Goal: Task Accomplishment & Management: Use online tool/utility

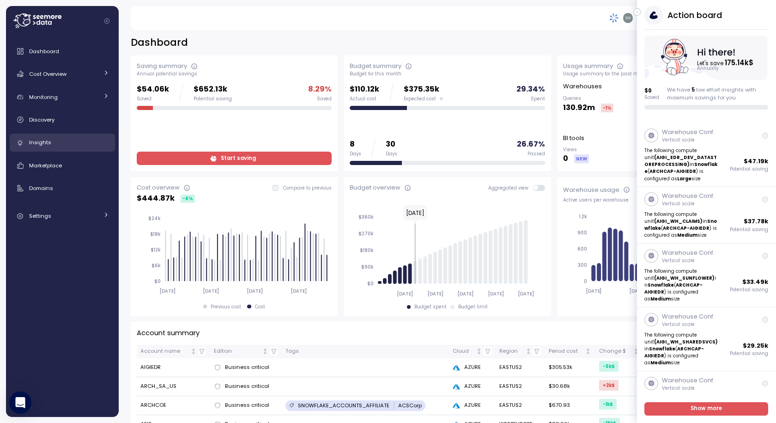
click at [42, 144] on span "Insights" at bounding box center [40, 142] width 22 height 7
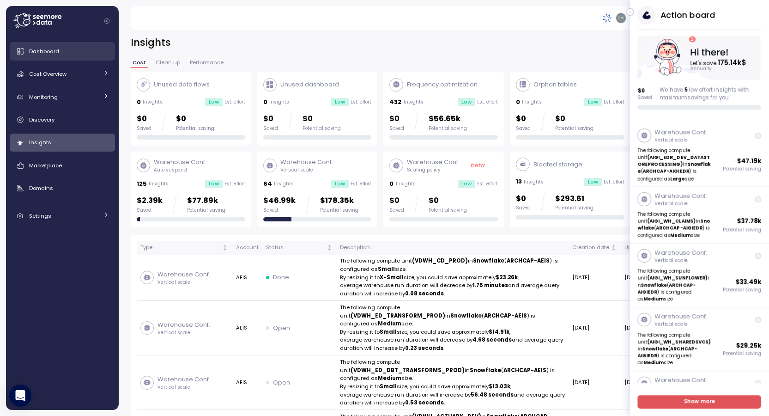
click at [42, 52] on span "Dashboard" at bounding box center [44, 51] width 30 height 7
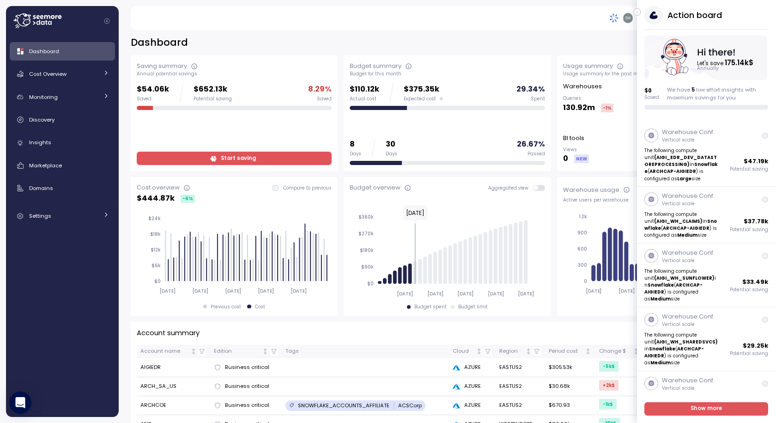
click at [636, 11] on icon "button" at bounding box center [637, 11] width 4 height 11
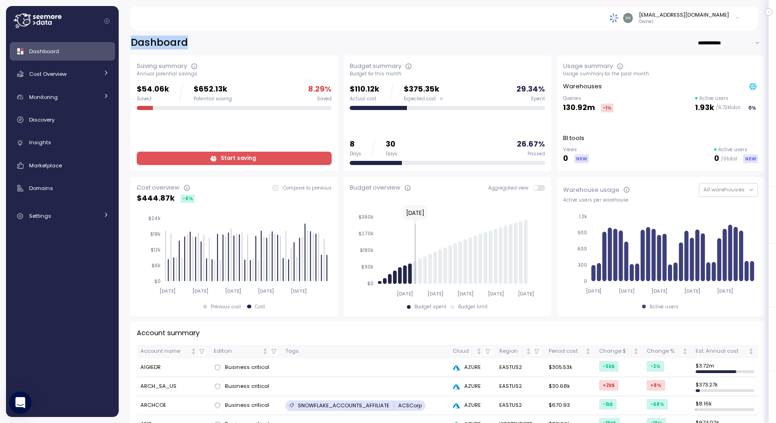
drag, startPoint x: 131, startPoint y: 40, endPoint x: 200, endPoint y: 39, distance: 68.8
click at [200, 39] on div "**********" at bounding box center [447, 42] width 633 height 13
click at [188, 47] on div "**********" at bounding box center [447, 42] width 633 height 13
drag, startPoint x: 150, startPoint y: 39, endPoint x: 129, endPoint y: 39, distance: 20.8
click at [129, 39] on div "**********" at bounding box center [447, 223] width 657 height 399
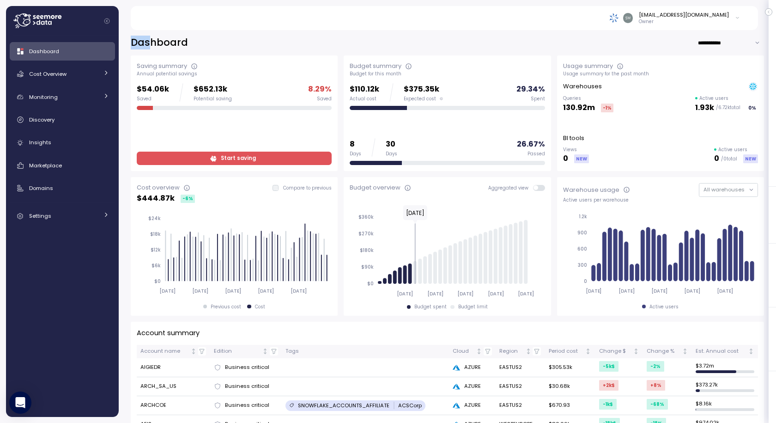
click at [145, 40] on h2 "Dashboard" at bounding box center [159, 42] width 57 height 13
click at [50, 76] on span "Cost Overview" at bounding box center [47, 73] width 37 height 7
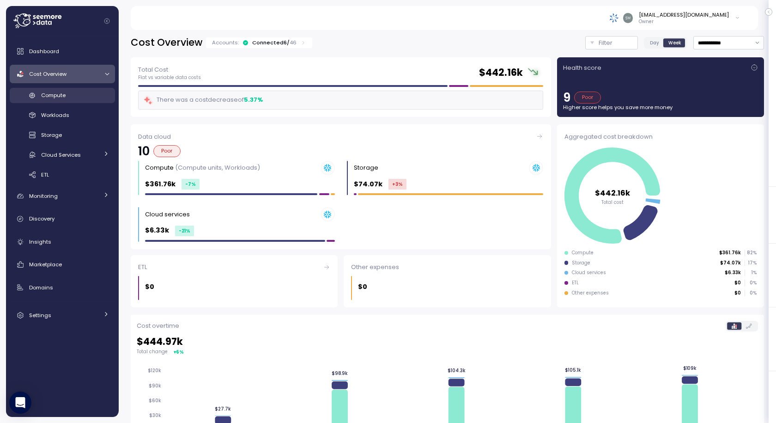
click at [65, 95] on span "Compute" at bounding box center [53, 94] width 24 height 7
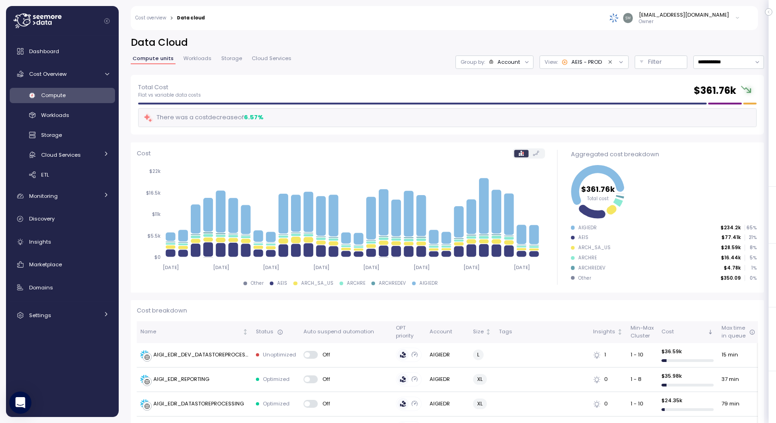
click at [607, 63] on icon "Clear value" at bounding box center [610, 62] width 6 height 6
click at [602, 61] on div at bounding box center [615, 61] width 26 height 13
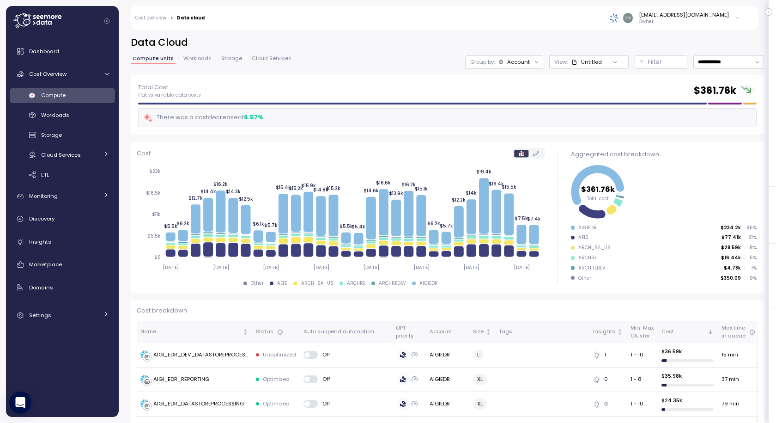
click at [612, 60] on icon at bounding box center [615, 62] width 6 height 6
click at [507, 62] on div "Account" at bounding box center [518, 61] width 23 height 7
click at [343, 91] on div "Total Cost Flat vs variable data costs $ 361.76k" at bounding box center [447, 90] width 618 height 17
click at [197, 58] on span "Workloads" at bounding box center [197, 58] width 28 height 5
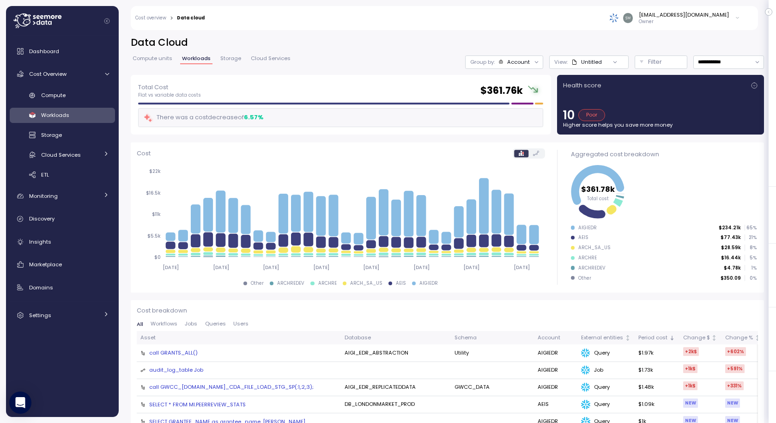
click at [507, 64] on div "Account" at bounding box center [518, 61] width 23 height 7
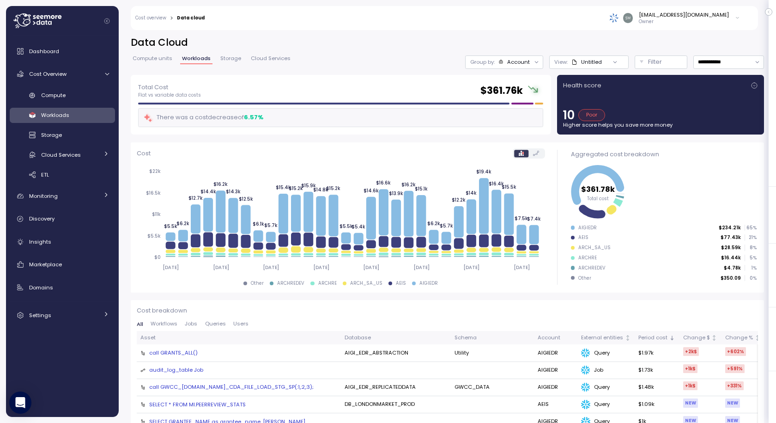
click at [147, 57] on span "Compute units" at bounding box center [153, 58] width 40 height 5
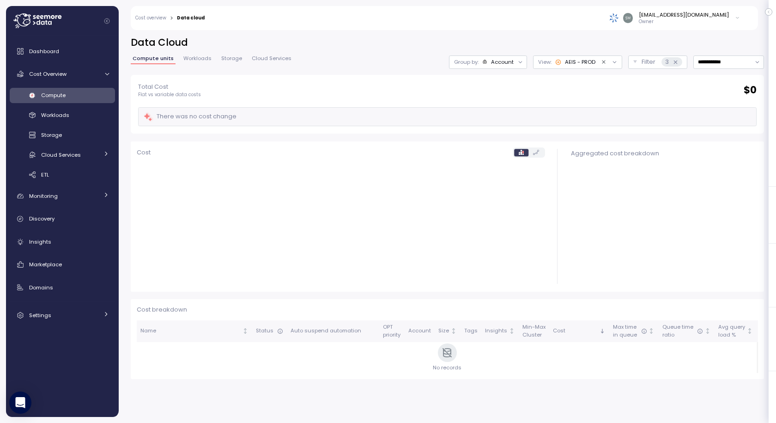
click at [57, 96] on span "Compute" at bounding box center [53, 94] width 24 height 7
click at [56, 93] on span "Compute" at bounding box center [53, 94] width 24 height 7
drag, startPoint x: 594, startPoint y: 61, endPoint x: 604, endPoint y: 62, distance: 10.2
click at [601, 61] on icon "Clear value" at bounding box center [604, 62] width 6 height 6
click at [605, 61] on div at bounding box center [608, 61] width 26 height 13
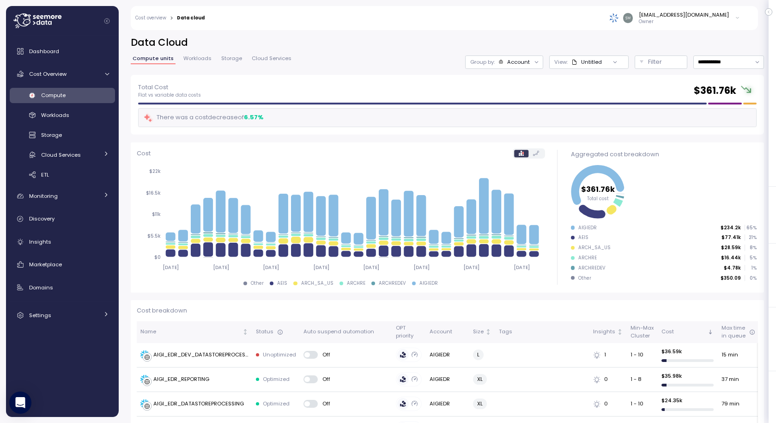
click at [602, 61] on div at bounding box center [615, 61] width 26 height 13
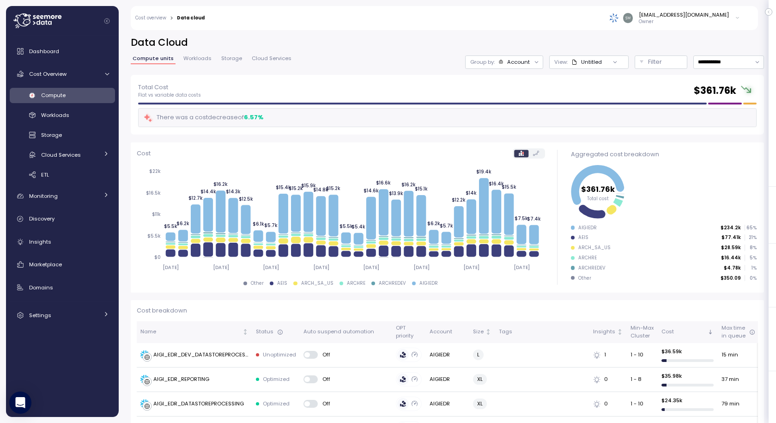
click at [571, 63] on div "Untitled" at bounding box center [586, 61] width 30 height 7
click at [610, 110] on icon "button" at bounding box center [611, 112] width 6 height 6
click at [654, 81] on div "Total Cost Flat vs variable data costs $ 361.76k There was a cost decrease of 6…" at bounding box center [447, 105] width 633 height 60
click at [498, 64] on div "Account" at bounding box center [514, 61] width 32 height 7
click at [487, 81] on p "Account" at bounding box center [489, 82] width 23 height 7
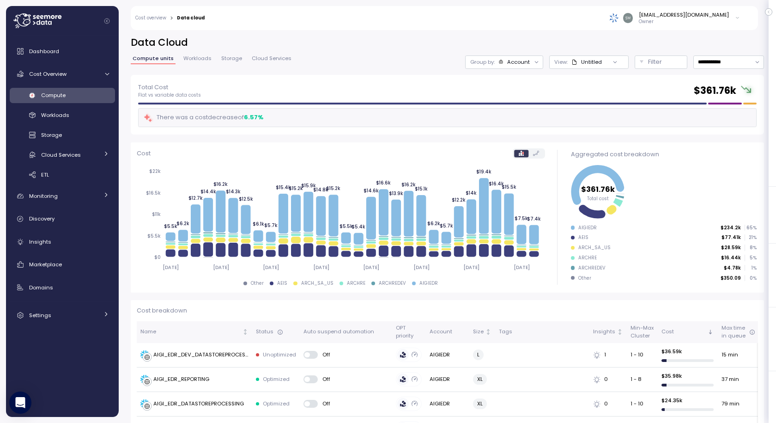
click at [582, 63] on div "Untitled" at bounding box center [586, 61] width 30 height 7
click at [252, 114] on div "6.57 %" at bounding box center [253, 117] width 19 height 9
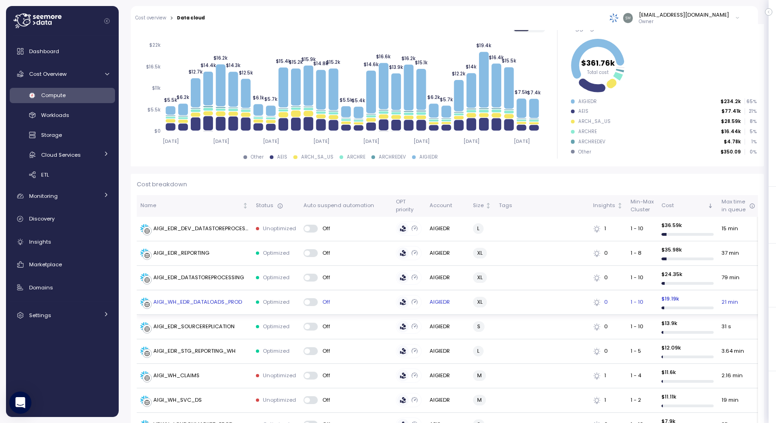
scroll to position [231, 0]
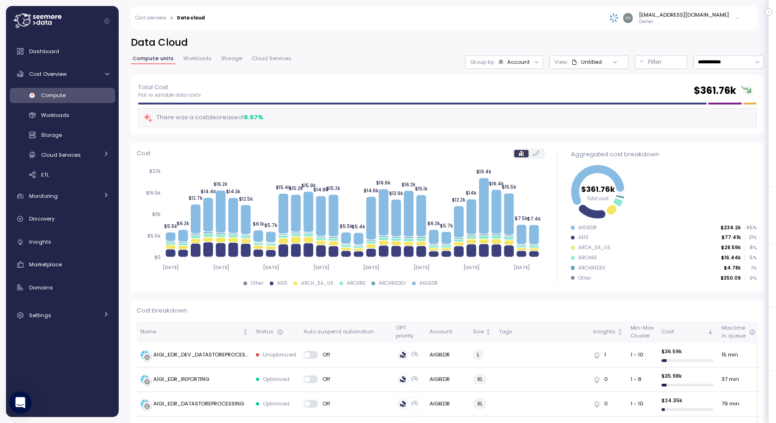
click at [576, 58] on div "Untitled" at bounding box center [586, 61] width 30 height 7
click at [609, 111] on icon "button" at bounding box center [611, 112] width 6 height 6
click at [611, 140] on div "Duplicate" at bounding box center [614, 142] width 52 height 8
click at [610, 139] on icon "button" at bounding box center [611, 140] width 6 height 6
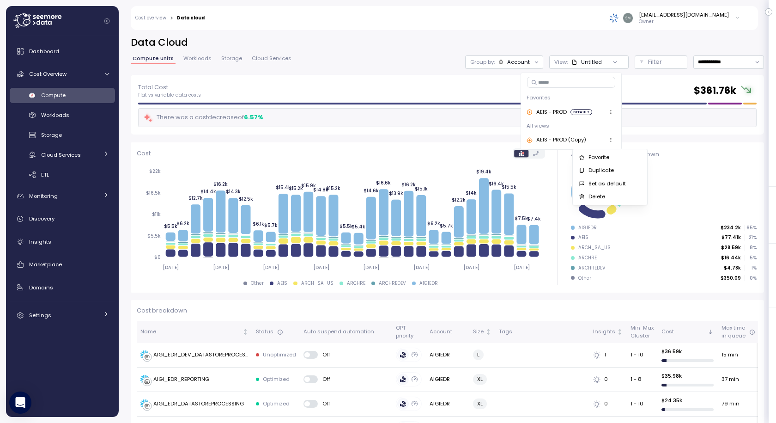
click at [601, 195] on div "Delete" at bounding box center [614, 197] width 52 height 8
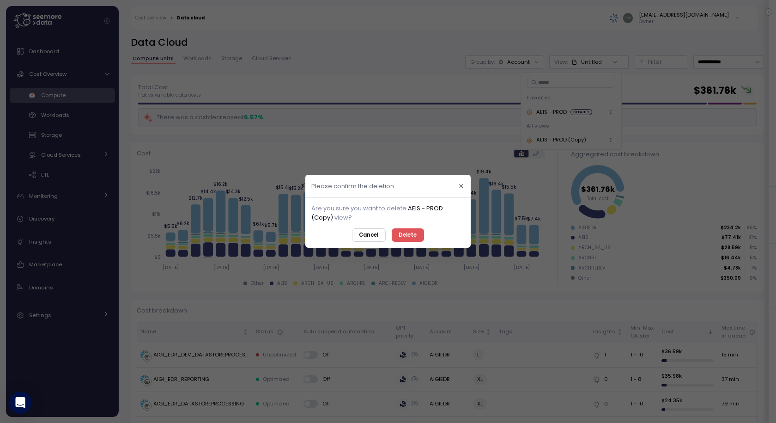
click at [400, 235] on span "Delete" at bounding box center [408, 235] width 18 height 12
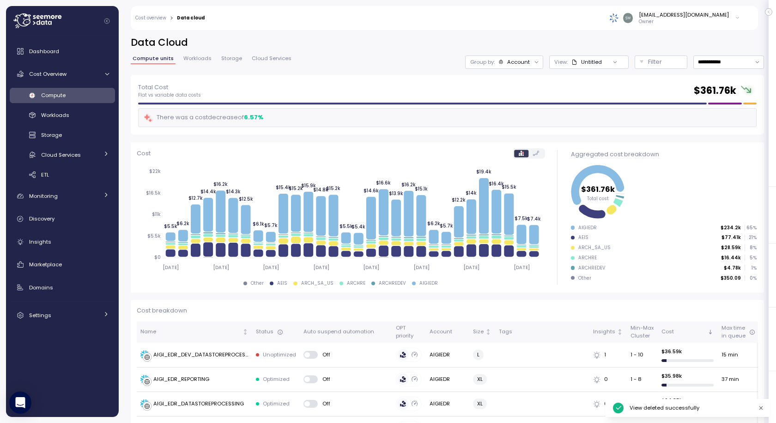
click at [571, 61] on div "Untitled" at bounding box center [586, 61] width 30 height 7
click at [559, 112] on div "AEIS - PROD" at bounding box center [547, 112] width 40 height 8
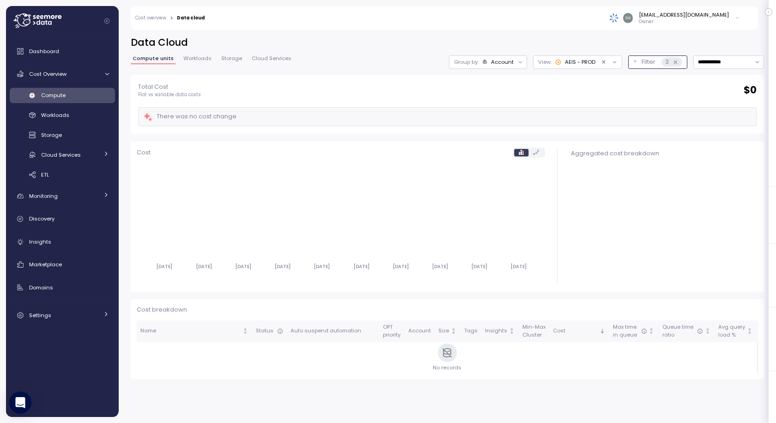
click at [661, 63] on div "3" at bounding box center [671, 61] width 21 height 9
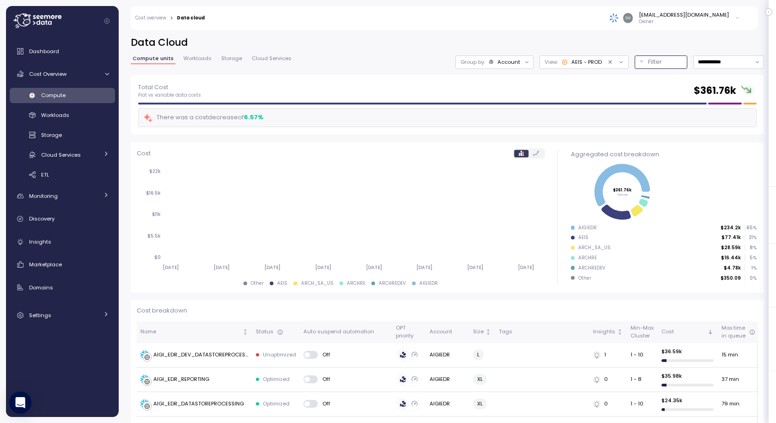
click at [651, 60] on div "Filter" at bounding box center [665, 61] width 34 height 9
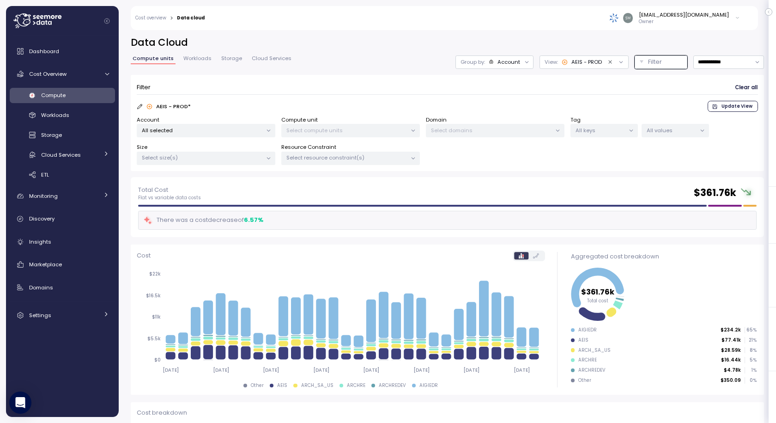
drag, startPoint x: 652, startPoint y: 59, endPoint x: 643, endPoint y: 61, distance: 9.4
click at [658, 84] on div "Filter Clear all" at bounding box center [447, 87] width 621 height 13
click at [648, 61] on p "Filter" at bounding box center [655, 61] width 14 height 9
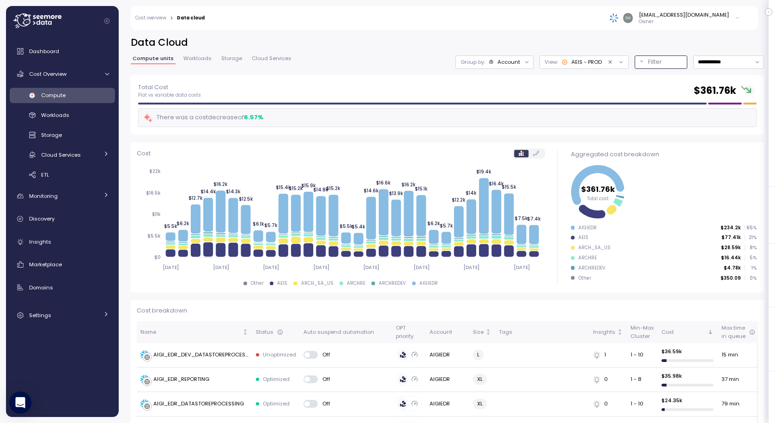
click at [648, 61] on p "Filter" at bounding box center [655, 61] width 14 height 9
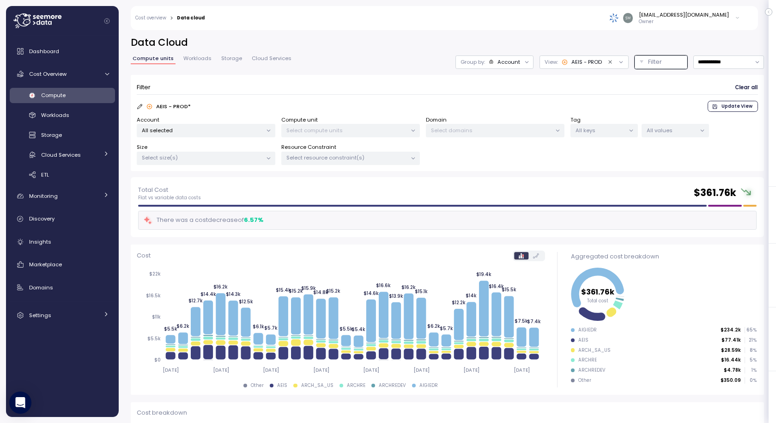
drag, startPoint x: 632, startPoint y: 61, endPoint x: 654, endPoint y: 70, distance: 23.8
click at [654, 70] on div "**********" at bounding box center [447, 106] width 633 height 141
click at [606, 63] on div at bounding box center [615, 62] width 18 height 8
click at [618, 61] on icon at bounding box center [621, 62] width 6 height 6
click at [607, 60] on icon "Clear value" at bounding box center [610, 62] width 6 height 6
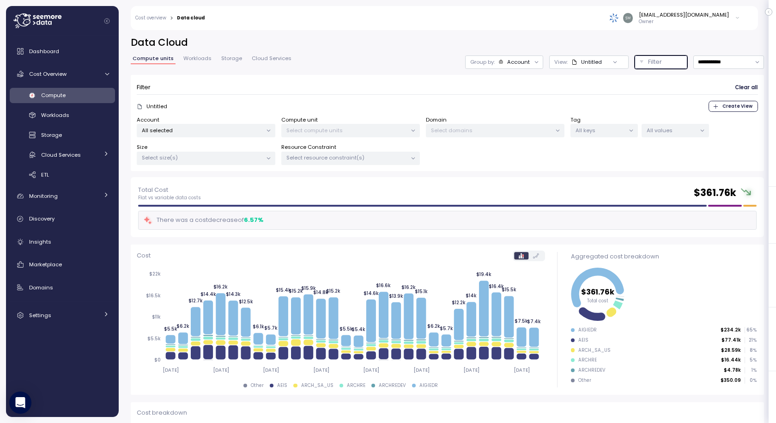
click at [637, 56] on button "Filter" at bounding box center [661, 61] width 53 height 13
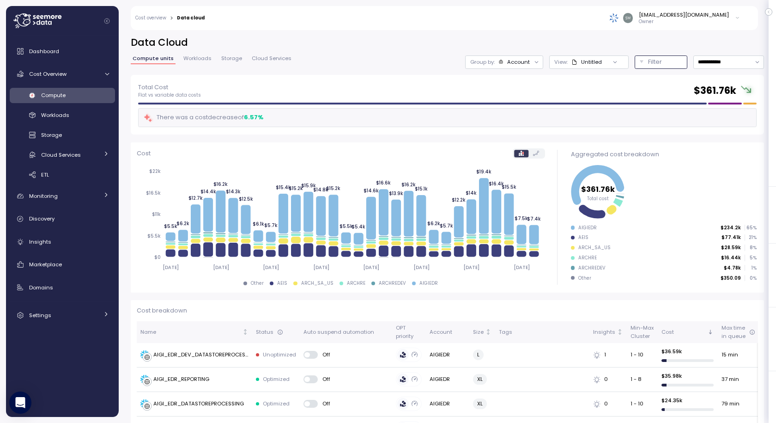
click at [648, 58] on p "Filter" at bounding box center [655, 61] width 14 height 9
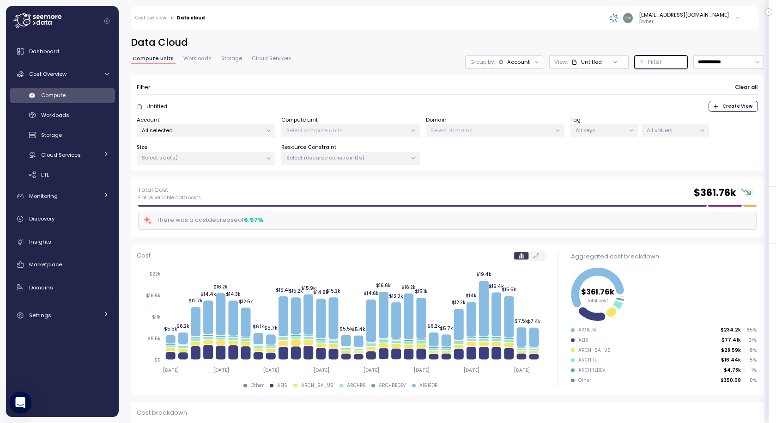
click at [194, 131] on p "All selected" at bounding box center [202, 130] width 121 height 7
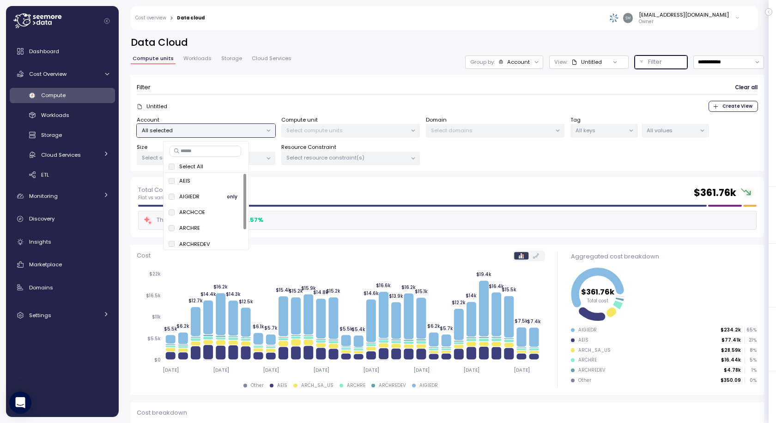
click at [231, 197] on span "only" at bounding box center [232, 196] width 11 height 10
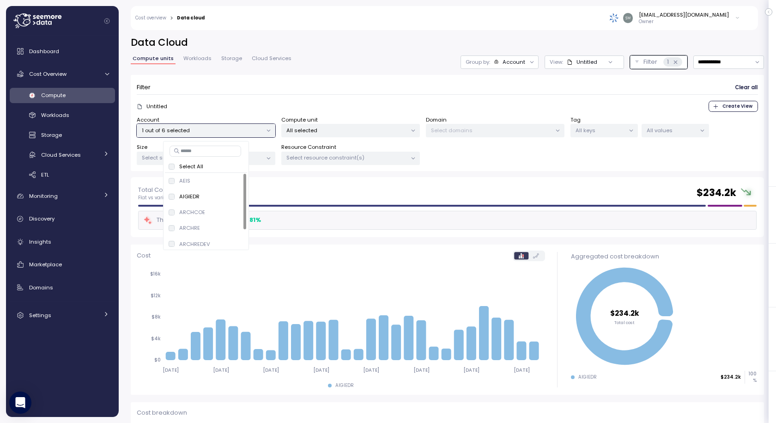
click at [314, 186] on div "Total Cost Flat vs variable data costs $ 234.2k" at bounding box center [447, 193] width 618 height 17
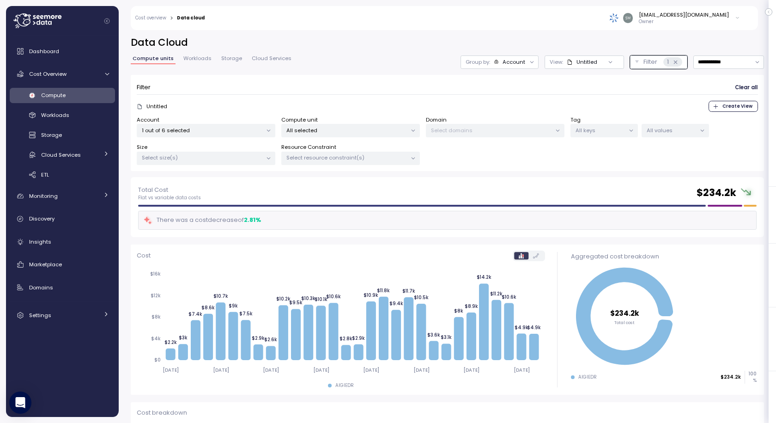
click at [567, 60] on div "Untitled" at bounding box center [582, 61] width 30 height 7
click at [546, 84] on input at bounding box center [566, 82] width 88 height 11
click at [550, 61] on div "View: Untitled" at bounding box center [574, 61] width 48 height 7
click at [567, 62] on icon at bounding box center [570, 62] width 6 height 6
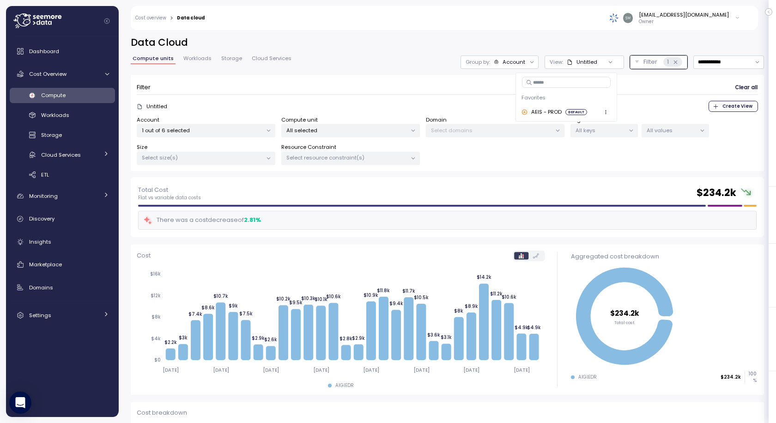
click at [567, 62] on icon at bounding box center [570, 62] width 6 height 6
click at [736, 108] on span "Create View" at bounding box center [737, 106] width 30 height 10
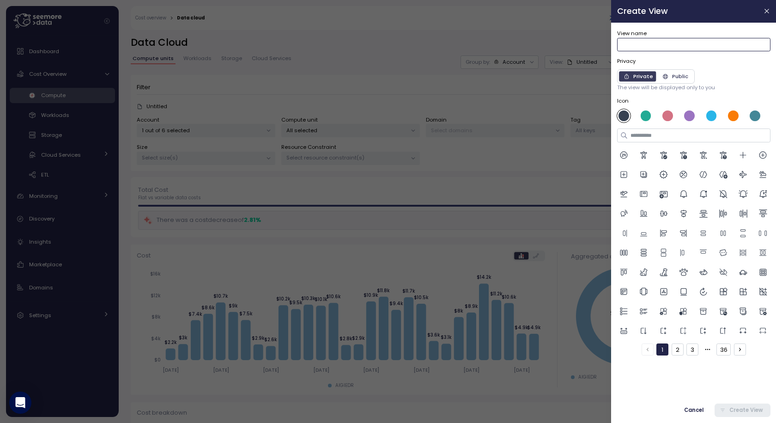
click at [647, 42] on input "View name" at bounding box center [693, 44] width 153 height 13
type input "*******"
click at [690, 113] on div at bounding box center [689, 115] width 11 height 11
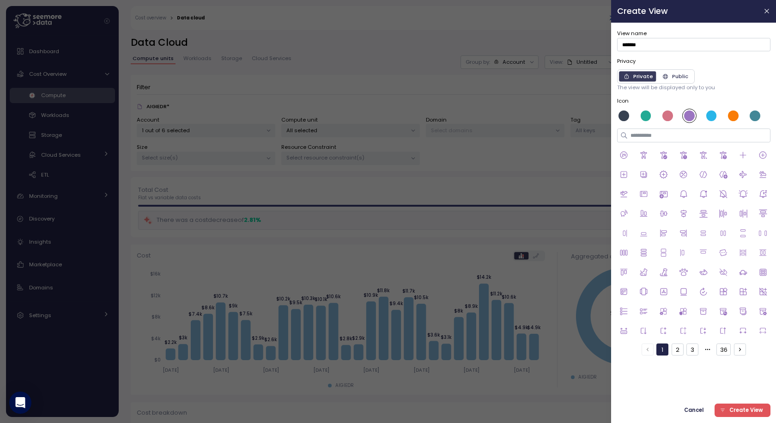
click at [694, 111] on div at bounding box center [689, 115] width 13 height 13
click at [738, 410] on span "Create View" at bounding box center [746, 410] width 34 height 12
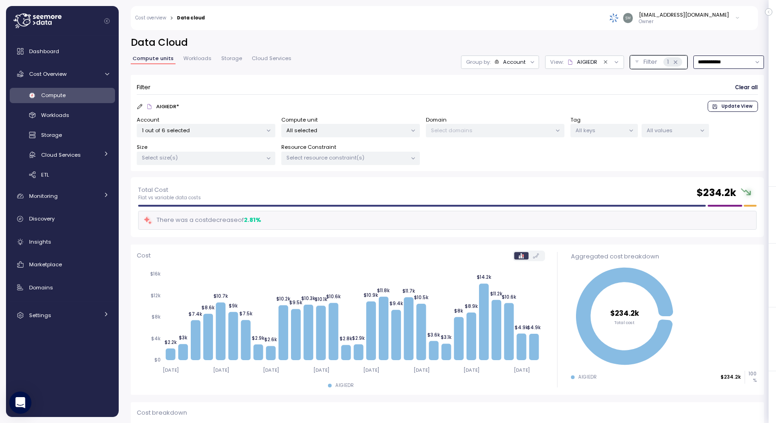
click at [710, 61] on input "**********" at bounding box center [728, 61] width 71 height 13
click at [700, 139] on div "Last 6 months" at bounding box center [710, 140] width 38 height 7
type input "**********"
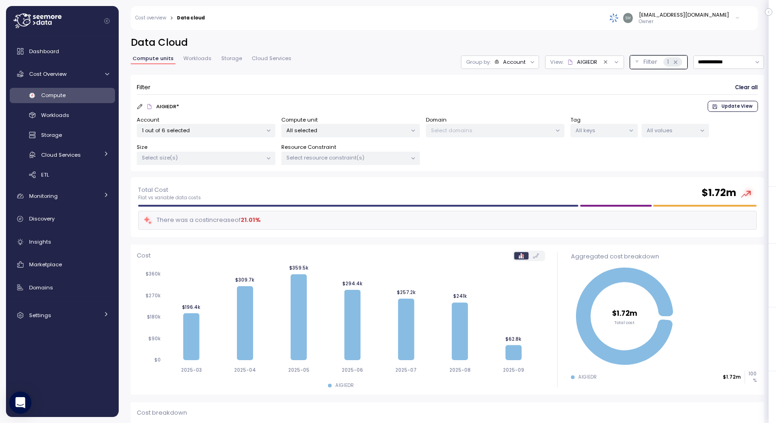
drag, startPoint x: 205, startPoint y: 54, endPoint x: 200, endPoint y: 59, distance: 6.9
click at [205, 54] on div "**********" at bounding box center [447, 106] width 633 height 141
click at [200, 59] on span "Workloads" at bounding box center [197, 58] width 28 height 5
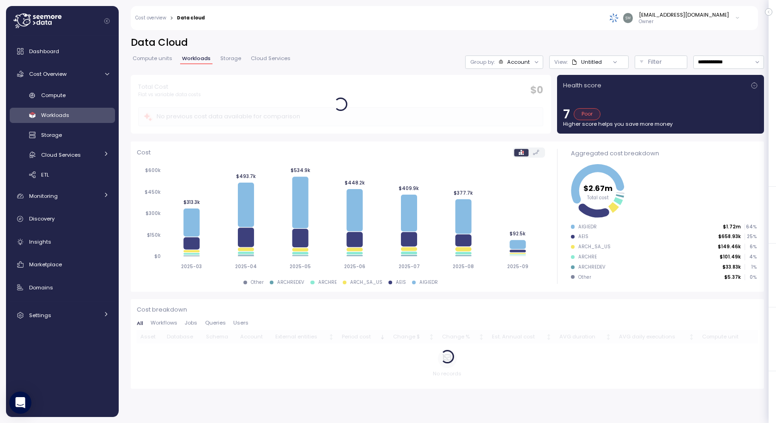
drag, startPoint x: 581, startPoint y: 61, endPoint x: 571, endPoint y: 62, distance: 9.7
click at [571, 62] on div "Untitled" at bounding box center [586, 61] width 30 height 7
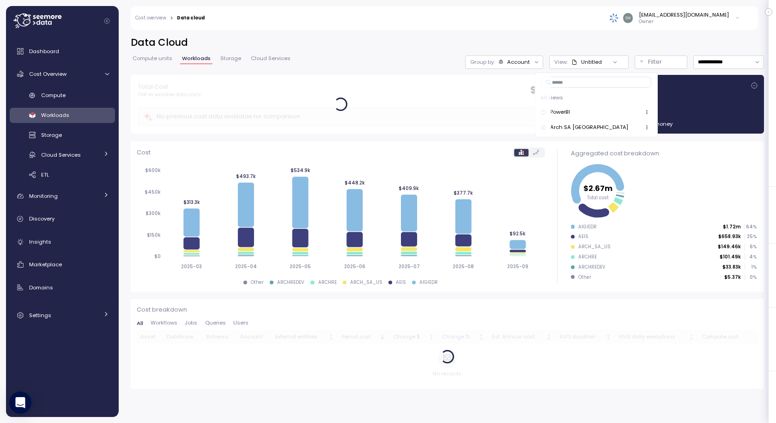
click at [579, 61] on div "Untitled" at bounding box center [586, 61] width 30 height 7
click at [612, 60] on icon at bounding box center [615, 62] width 6 height 6
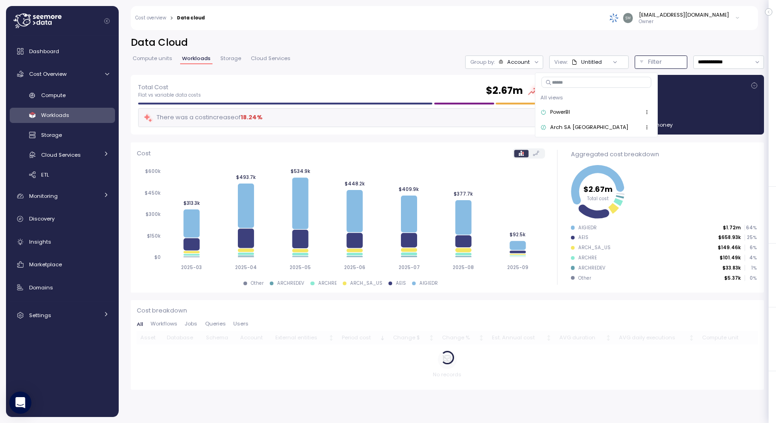
click at [648, 61] on p "Filter" at bounding box center [655, 61] width 14 height 9
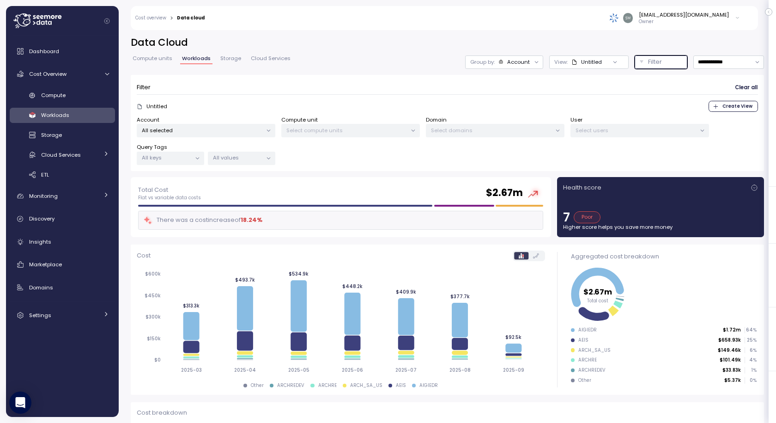
click at [207, 130] on p "All selected" at bounding box center [202, 130] width 121 height 7
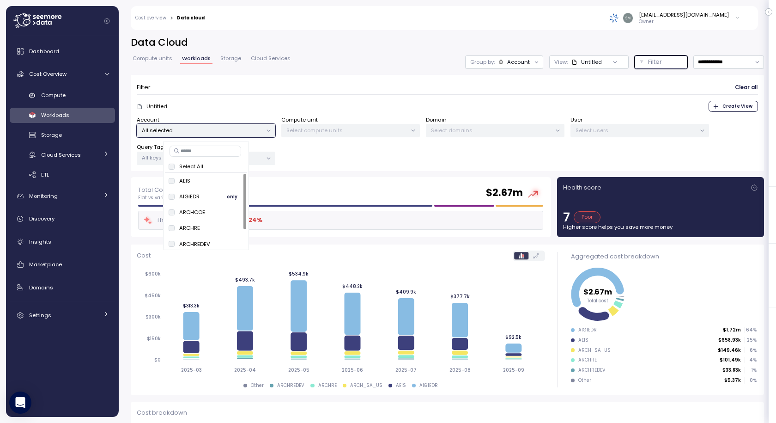
click at [234, 197] on span "only" at bounding box center [232, 196] width 11 height 10
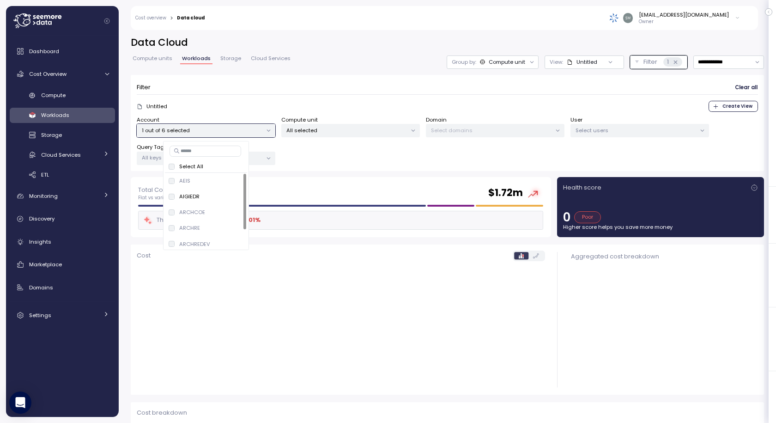
click at [409, 163] on div "Account 1 out of 6 selected Compute unit All selected Domain Select domains Use…" at bounding box center [447, 140] width 621 height 49
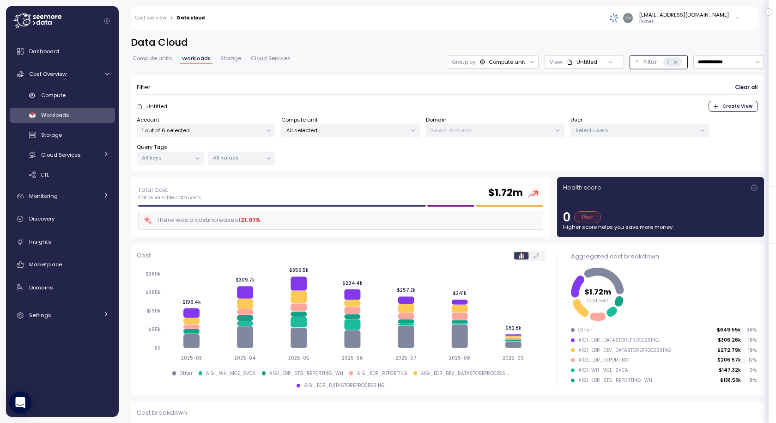
scroll to position [75, 0]
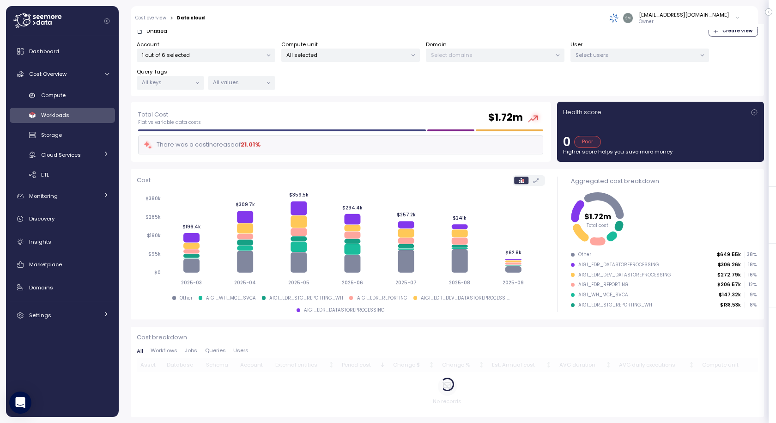
click at [321, 53] on p "All selected" at bounding box center [346, 54] width 121 height 7
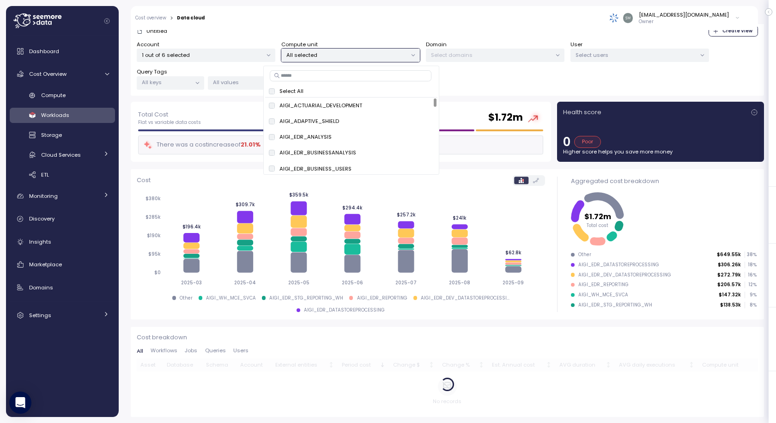
click at [321, 53] on p "All selected" at bounding box center [346, 54] width 121 height 7
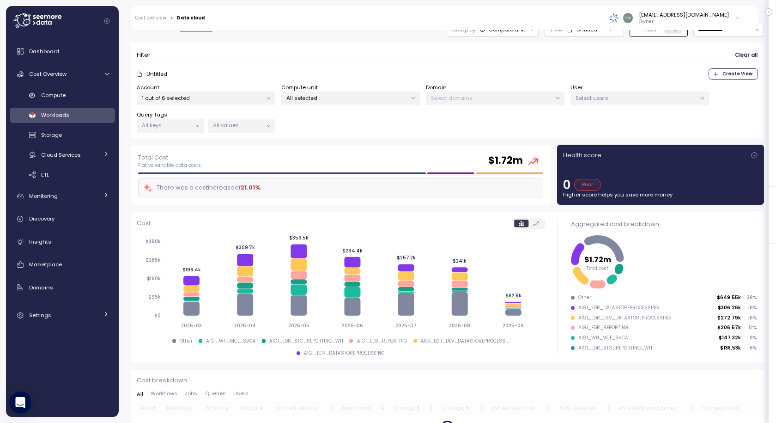
scroll to position [0, 0]
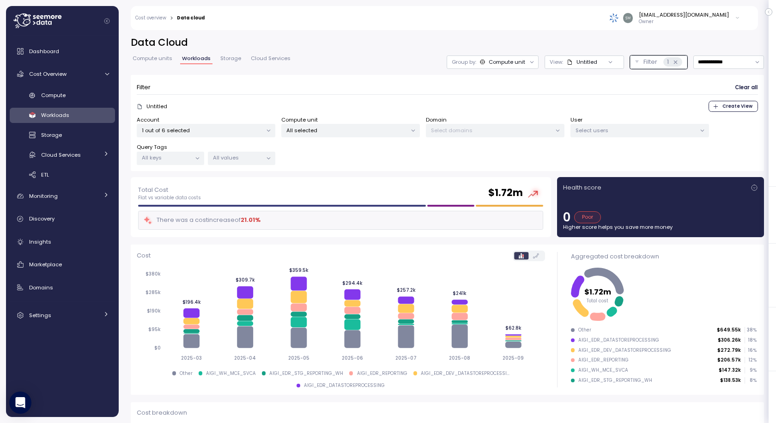
click at [620, 132] on p "Select users" at bounding box center [635, 130] width 121 height 7
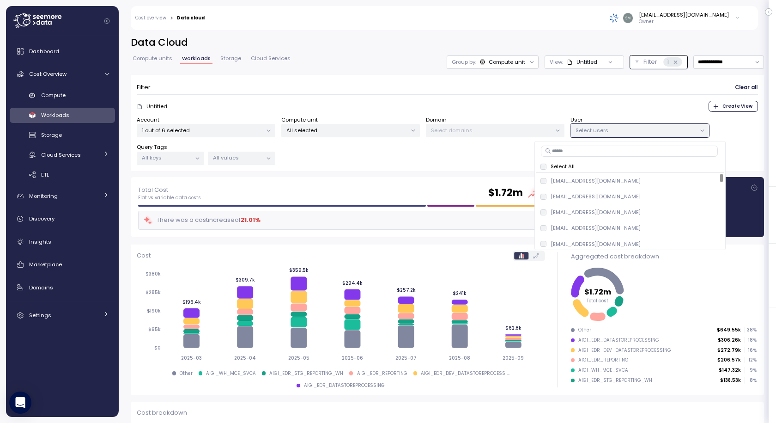
click at [620, 132] on p "Select users" at bounding box center [635, 130] width 121 height 7
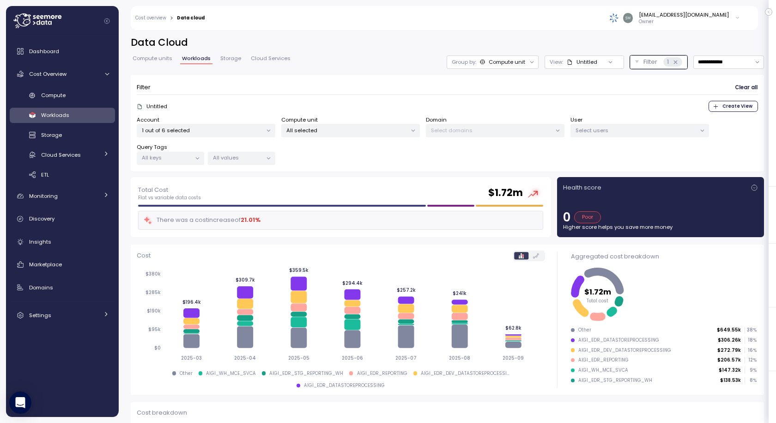
click at [486, 93] on div "Filter Clear all" at bounding box center [447, 87] width 621 height 13
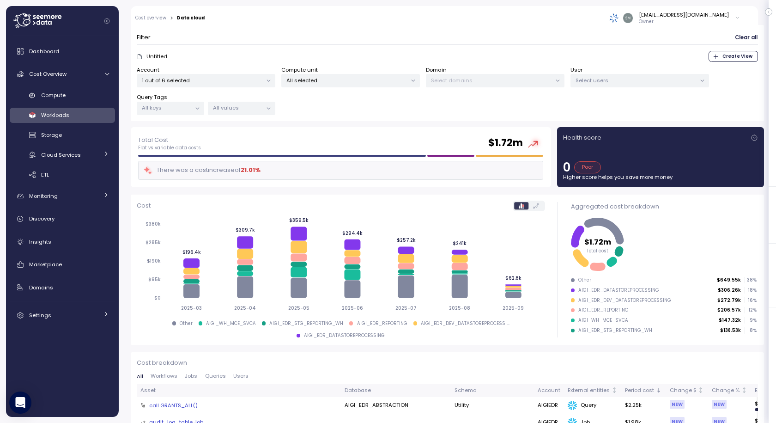
scroll to position [139, 0]
